Goal: Navigation & Orientation: Find specific page/section

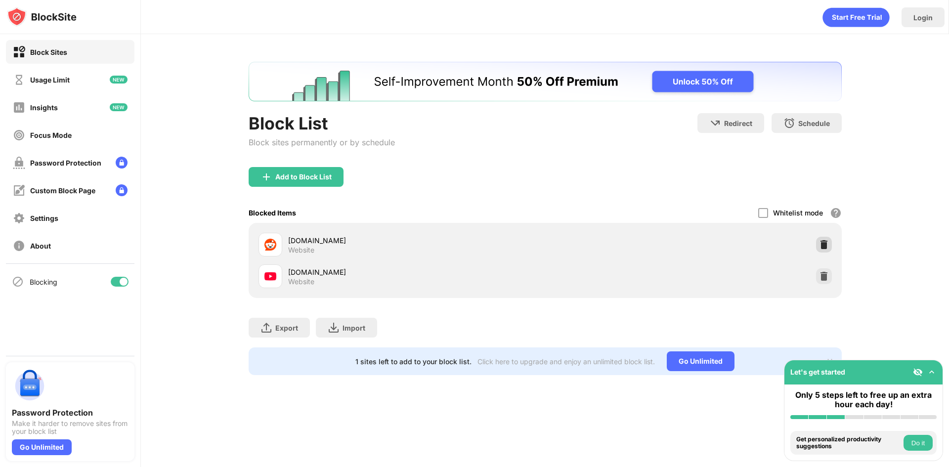
click at [821, 249] on img at bounding box center [824, 245] width 10 height 10
